Goal: Feedback & Contribution: Leave review/rating

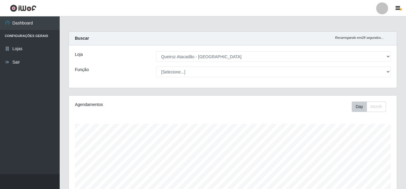
select select "225"
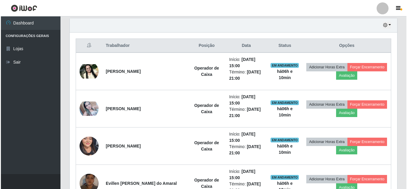
scroll to position [124, 328]
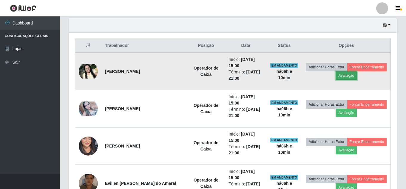
click at [357, 76] on button "Avaliação" at bounding box center [346, 75] width 21 height 8
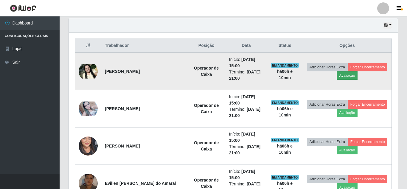
scroll to position [124, 325]
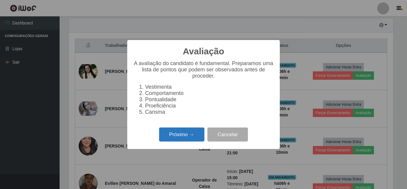
click at [200, 136] on button "Próximo →" at bounding box center [181, 134] width 45 height 14
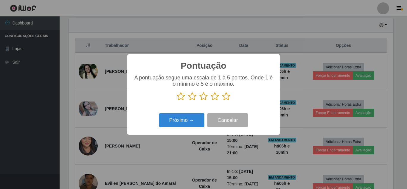
scroll to position [298192, 297991]
click at [226, 96] on icon at bounding box center [226, 96] width 8 height 9
click at [222, 101] on input "radio" at bounding box center [222, 101] width 0 height 0
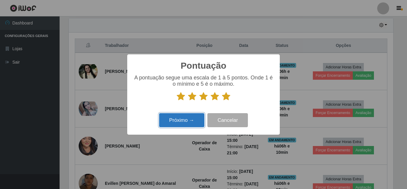
drag, startPoint x: 193, startPoint y: 123, endPoint x: 194, endPoint y: 120, distance: 3.3
click at [194, 120] on button "Próximo →" at bounding box center [181, 120] width 45 height 14
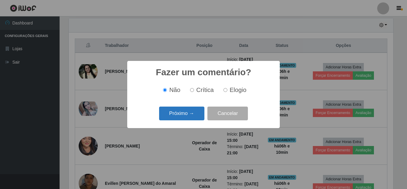
click at [192, 115] on button "Próximo →" at bounding box center [181, 113] width 45 height 14
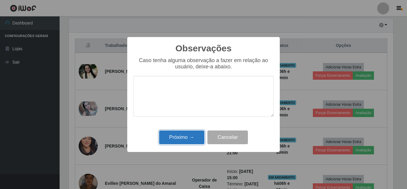
click at [195, 139] on button "Próximo →" at bounding box center [181, 137] width 45 height 14
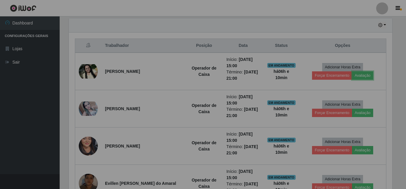
scroll to position [124, 328]
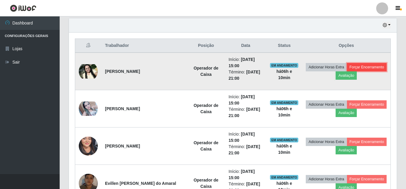
click at [347, 71] on button "Forçar Encerramento" at bounding box center [367, 67] width 40 height 8
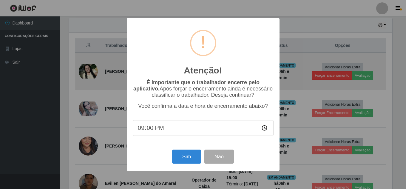
scroll to position [124, 325]
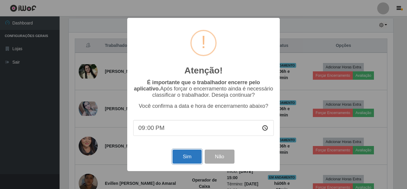
click at [191, 160] on button "Sim" at bounding box center [187, 156] width 29 height 14
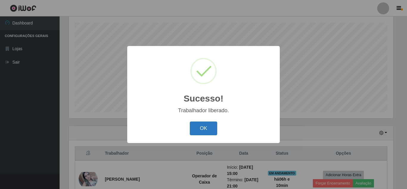
click at [206, 131] on button "OK" at bounding box center [204, 128] width 28 height 14
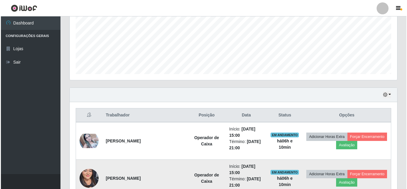
scroll to position [191, 0]
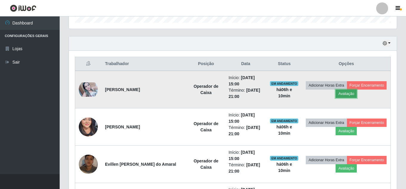
click at [357, 95] on button "Avaliação" at bounding box center [346, 93] width 21 height 8
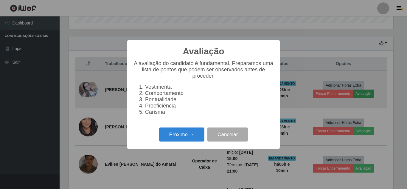
scroll to position [124, 325]
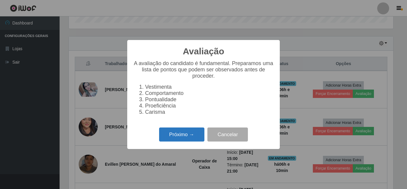
click at [188, 140] on button "Próximo →" at bounding box center [181, 134] width 45 height 14
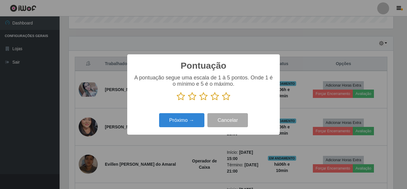
scroll to position [298192, 297991]
click at [228, 99] on icon at bounding box center [226, 96] width 8 height 9
click at [222, 101] on input "radio" at bounding box center [222, 101] width 0 height 0
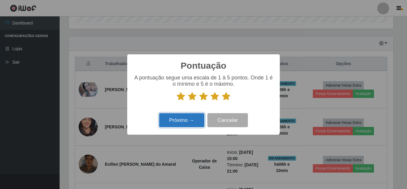
click at [187, 122] on button "Próximo →" at bounding box center [181, 120] width 45 height 14
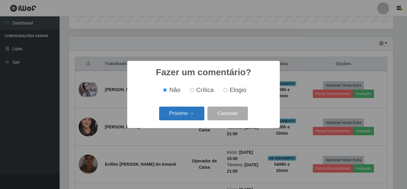
click at [192, 116] on button "Próximo →" at bounding box center [181, 113] width 45 height 14
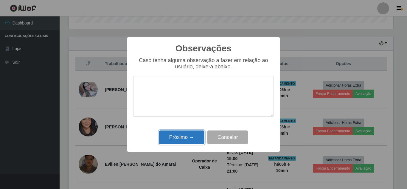
click at [187, 139] on button "Próximo →" at bounding box center [181, 137] width 45 height 14
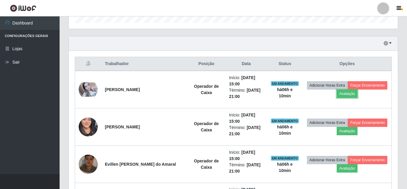
scroll to position [124, 328]
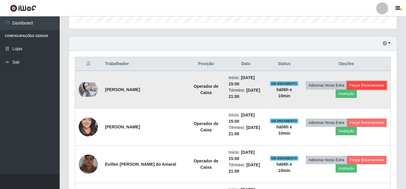
click at [347, 89] on button "Forçar Encerramento" at bounding box center [367, 85] width 40 height 8
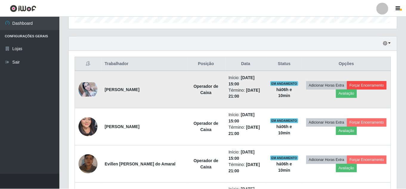
scroll to position [124, 325]
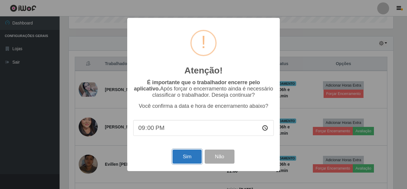
click at [185, 154] on button "Sim" at bounding box center [187, 156] width 29 height 14
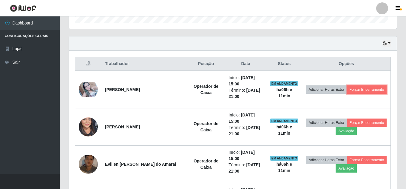
scroll to position [0, 0]
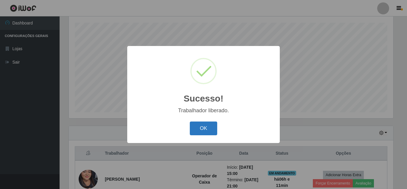
click at [207, 127] on button "OK" at bounding box center [204, 128] width 28 height 14
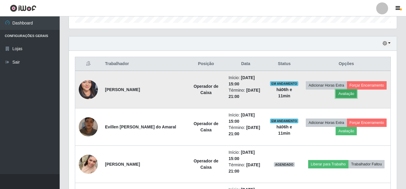
click at [357, 93] on button "Avaliação" at bounding box center [346, 93] width 21 height 8
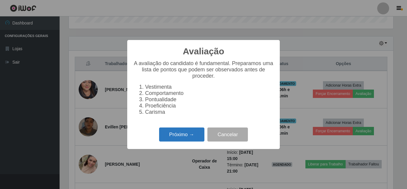
click at [191, 141] on button "Próximo →" at bounding box center [181, 134] width 45 height 14
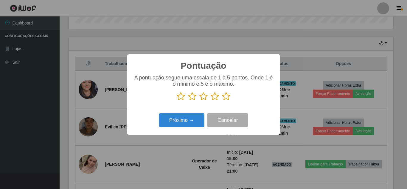
click at [226, 100] on icon at bounding box center [226, 96] width 8 height 9
click at [222, 101] on input "radio" at bounding box center [222, 101] width 0 height 0
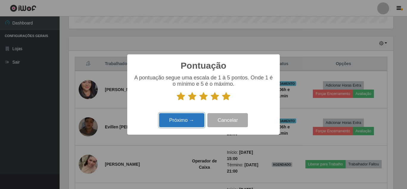
click at [186, 123] on button "Próximo →" at bounding box center [181, 120] width 45 height 14
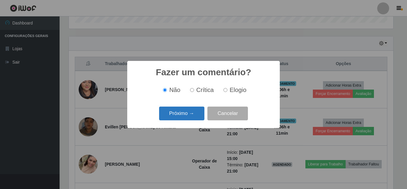
click at [191, 116] on button "Próximo →" at bounding box center [181, 113] width 45 height 14
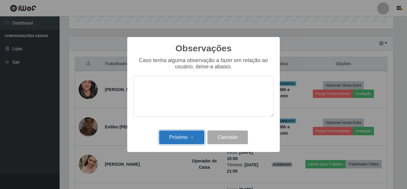
click at [187, 137] on button "Próximo →" at bounding box center [181, 137] width 45 height 14
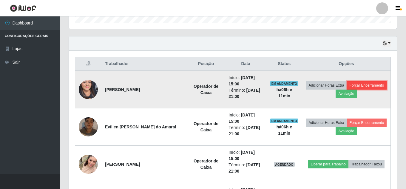
click at [347, 89] on button "Forçar Encerramento" at bounding box center [367, 85] width 40 height 8
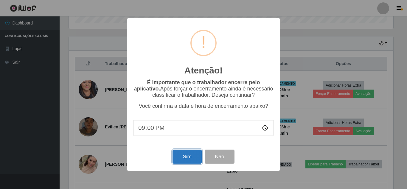
click at [189, 158] on button "Sim" at bounding box center [187, 156] width 29 height 14
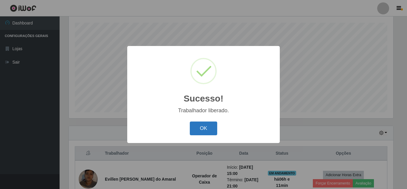
click at [199, 130] on button "OK" at bounding box center [204, 128] width 28 height 14
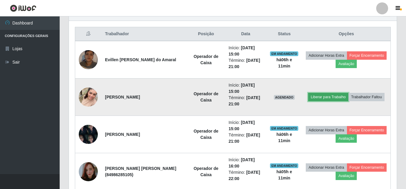
click at [332, 98] on button "Liberar para Trabalho" at bounding box center [328, 97] width 40 height 8
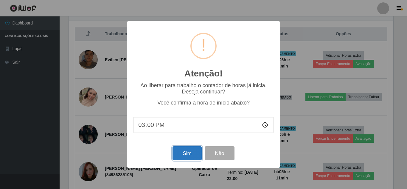
click at [190, 159] on button "Sim" at bounding box center [187, 153] width 29 height 14
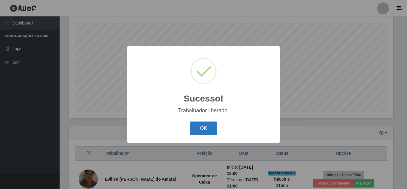
click at [206, 130] on button "OK" at bounding box center [204, 128] width 28 height 14
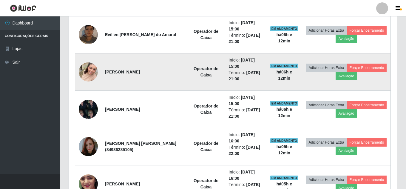
scroll to position [258, 0]
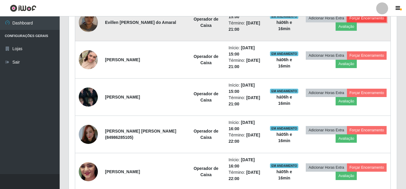
click at [354, 22] on button "Forçar Encerramento" at bounding box center [367, 18] width 40 height 8
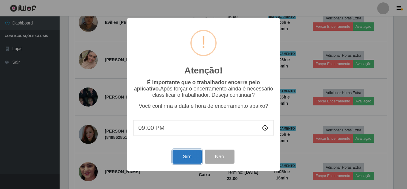
click at [189, 163] on button "Sim" at bounding box center [187, 156] width 29 height 14
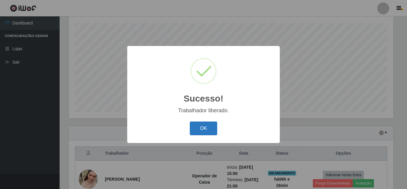
click at [200, 129] on button "OK" at bounding box center [204, 128] width 28 height 14
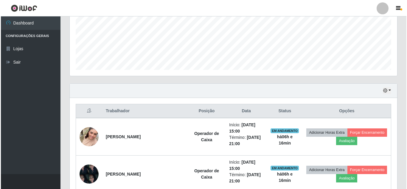
scroll to position [220, 0]
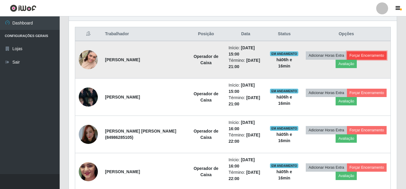
click at [347, 60] on button "Forçar Encerramento" at bounding box center [367, 55] width 40 height 8
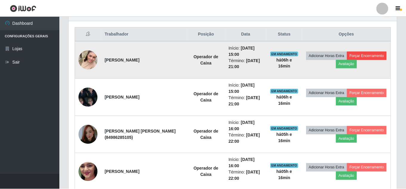
scroll to position [124, 325]
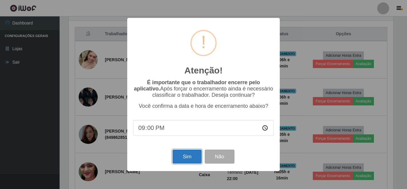
click at [191, 156] on button "Sim" at bounding box center [187, 156] width 29 height 14
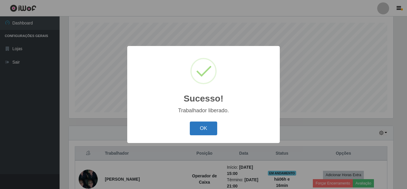
click at [209, 123] on button "OK" at bounding box center [204, 128] width 28 height 14
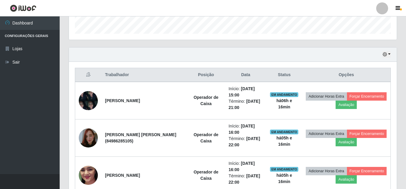
scroll to position [213, 0]
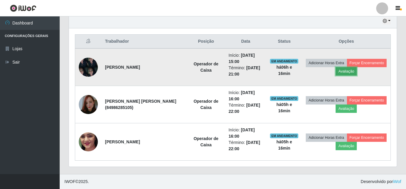
click at [357, 72] on button "Avaliação" at bounding box center [346, 71] width 21 height 8
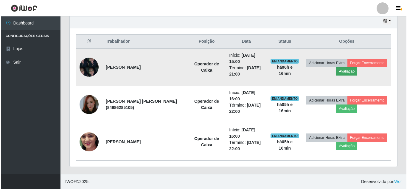
scroll to position [124, 325]
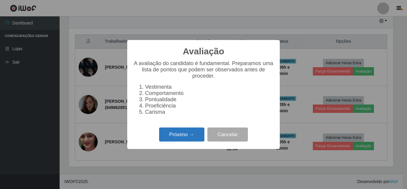
click at [189, 136] on button "Próximo →" at bounding box center [181, 134] width 45 height 14
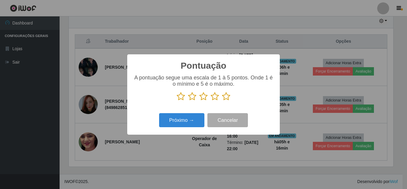
scroll to position [298192, 297991]
click at [185, 123] on button "Próximo →" at bounding box center [181, 120] width 45 height 14
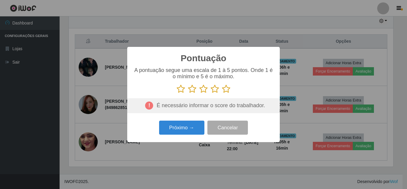
click at [228, 89] on icon at bounding box center [226, 88] width 8 height 9
click at [222, 93] on input "radio" at bounding box center [222, 93] width 0 height 0
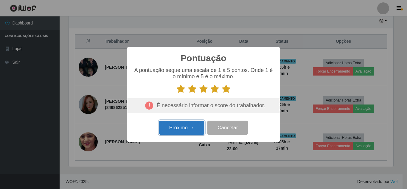
click at [184, 128] on button "Próximo →" at bounding box center [181, 128] width 45 height 14
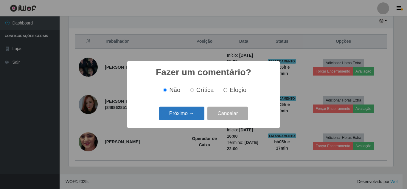
click at [184, 113] on button "Próximo →" at bounding box center [181, 113] width 45 height 14
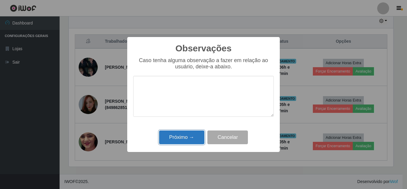
click at [189, 138] on button "Próximo →" at bounding box center [181, 137] width 45 height 14
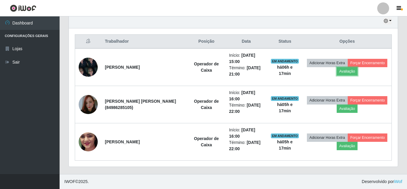
scroll to position [124, 328]
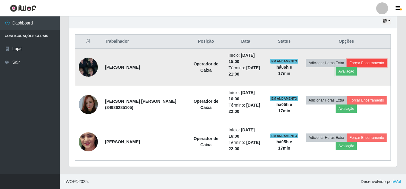
click at [347, 67] on button "Forçar Encerramento" at bounding box center [367, 63] width 40 height 8
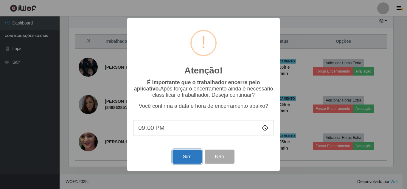
click at [191, 157] on button "Sim" at bounding box center [187, 156] width 29 height 14
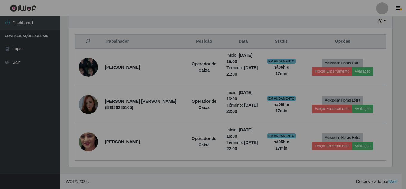
scroll to position [124, 328]
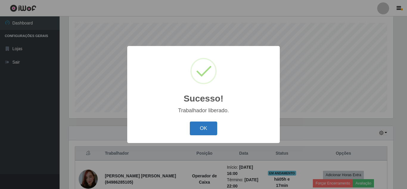
click at [208, 129] on button "OK" at bounding box center [204, 128] width 28 height 14
